Goal: Navigation & Orientation: Find specific page/section

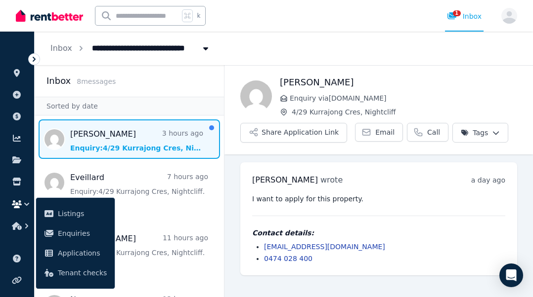
click at [108, 147] on span "Message list" at bounding box center [129, 140] width 189 height 40
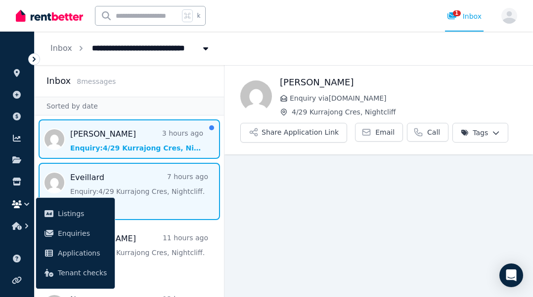
click at [113, 185] on span "Message list" at bounding box center [129, 191] width 189 height 57
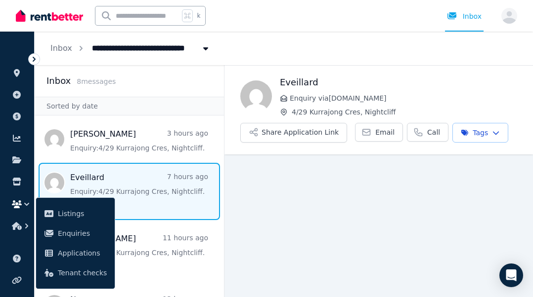
scroll to position [4, 0]
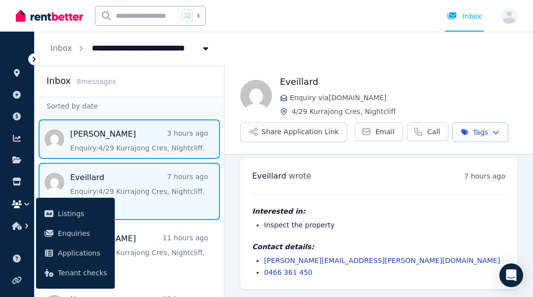
click at [140, 142] on span "Message list" at bounding box center [129, 140] width 189 height 40
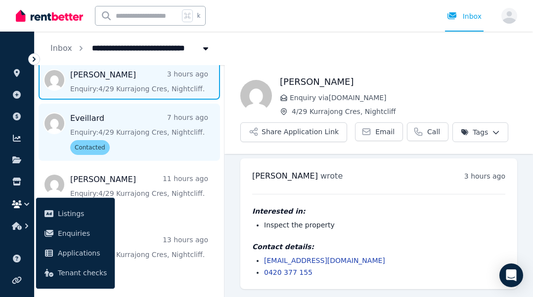
scroll to position [84, 0]
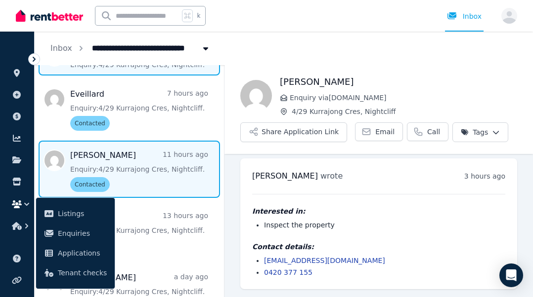
click at [126, 181] on span "Message list" at bounding box center [129, 169] width 189 height 57
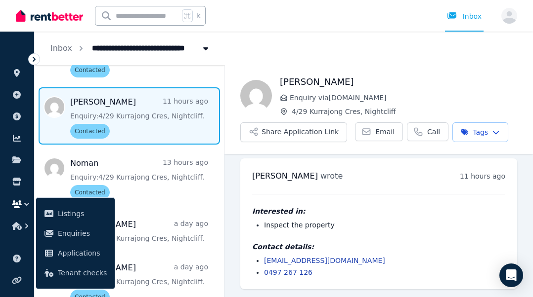
scroll to position [141, 0]
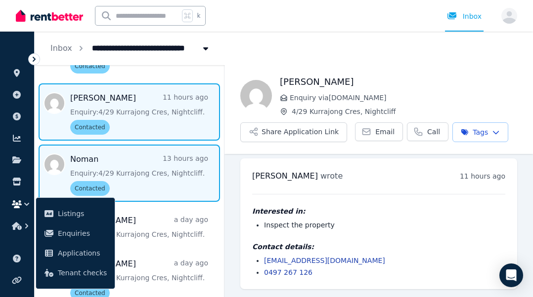
click at [124, 170] on span "Message list" at bounding box center [129, 173] width 189 height 57
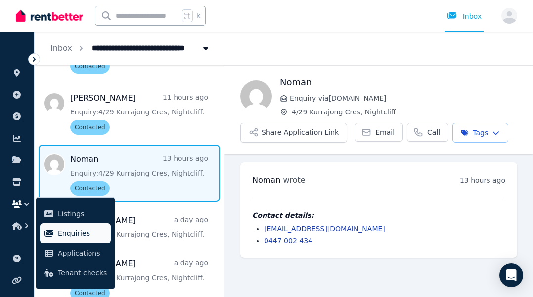
click at [84, 230] on span "Enquiries" at bounding box center [82, 234] width 49 height 12
